Goal: Task Accomplishment & Management: Use online tool/utility

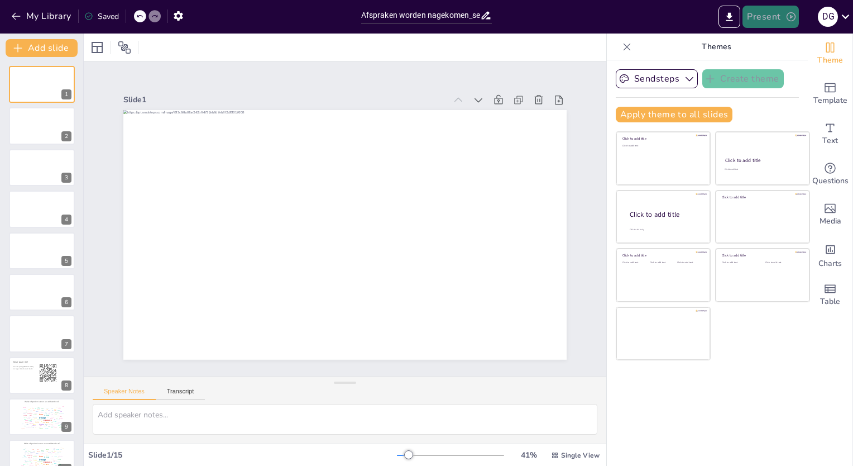
click at [762, 15] on button "Present" at bounding box center [771, 17] width 56 height 22
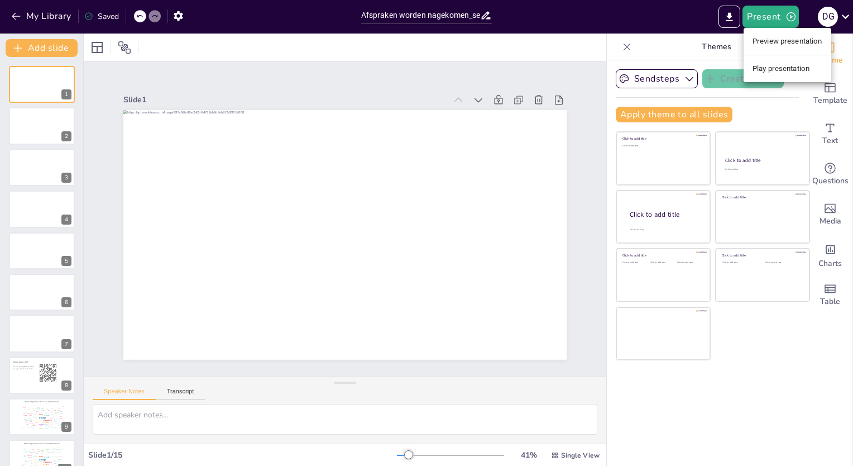
click at [772, 66] on li "Play presentation" at bounding box center [788, 69] width 88 height 18
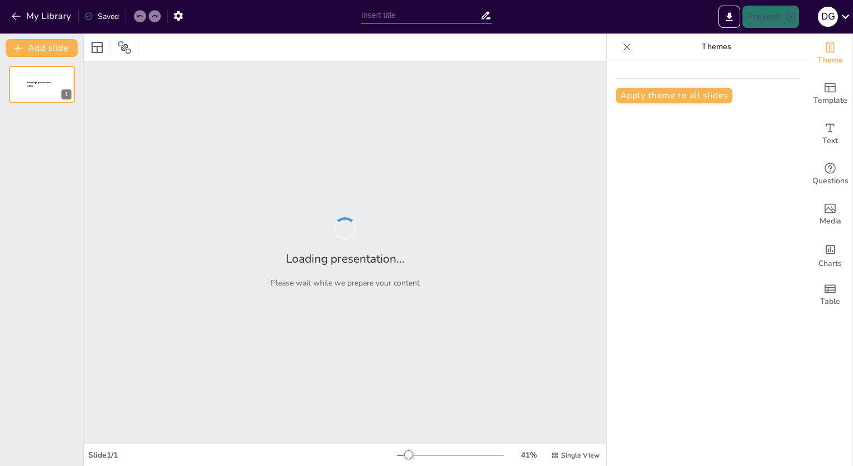
type input "Afspraken worden nagekomen_sessie september.pptx"
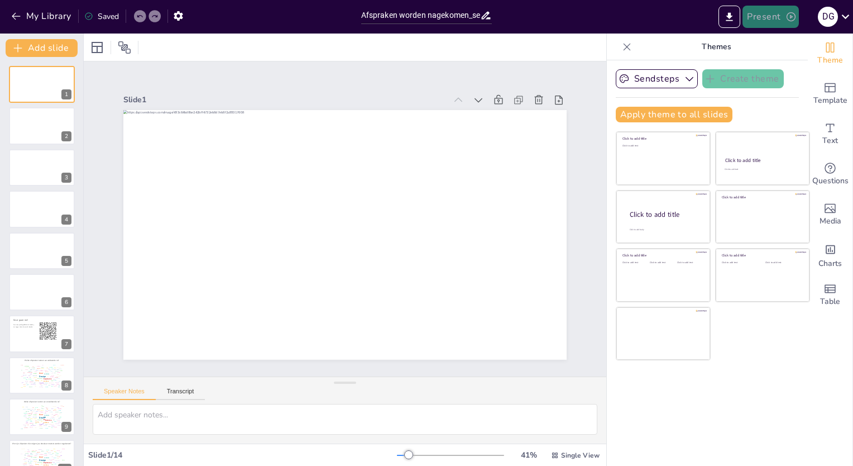
click at [773, 20] on button "Present" at bounding box center [771, 17] width 56 height 22
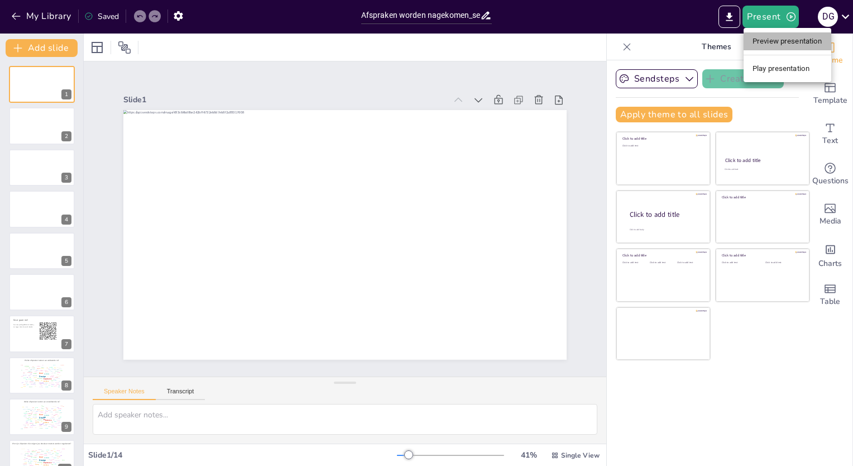
click at [778, 42] on li "Preview presentation" at bounding box center [788, 41] width 88 height 18
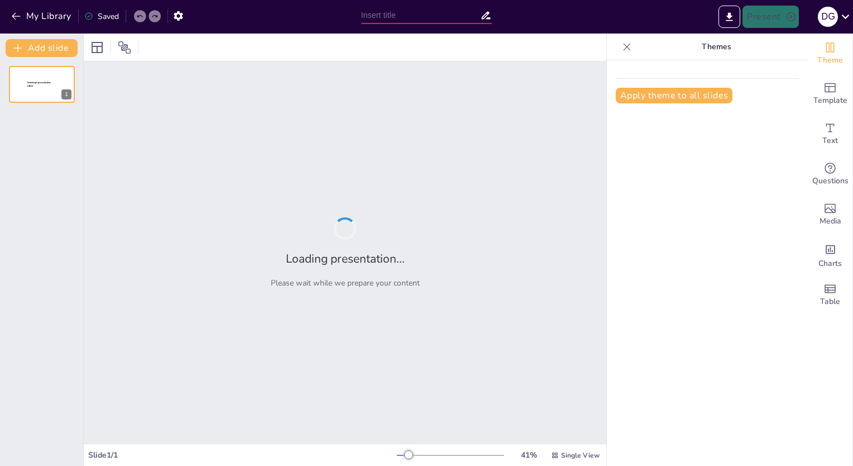
type input "Afspraken worden nagekomen_sessie september.pptx"
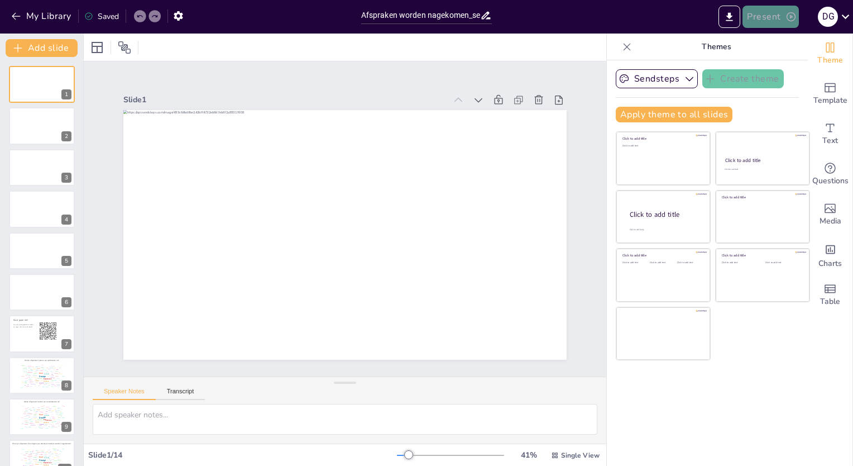
click at [777, 18] on button "Present" at bounding box center [771, 17] width 56 height 22
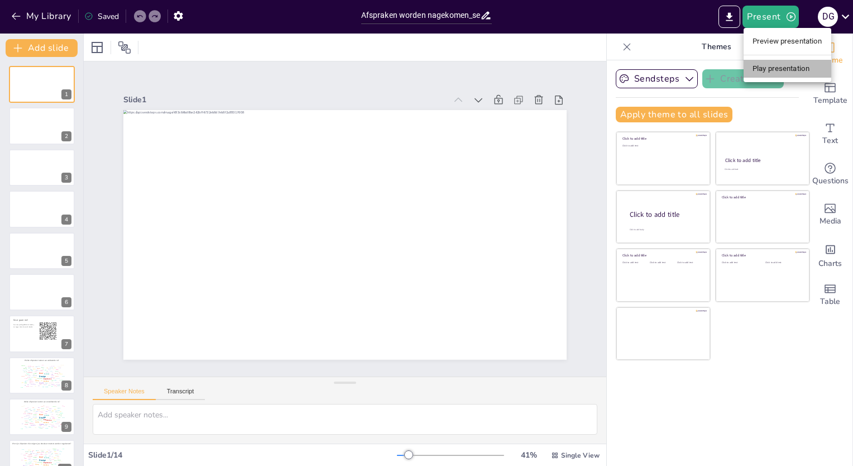
click at [774, 68] on li "Play presentation" at bounding box center [788, 69] width 88 height 18
